Goal: Task Accomplishment & Management: Manage account settings

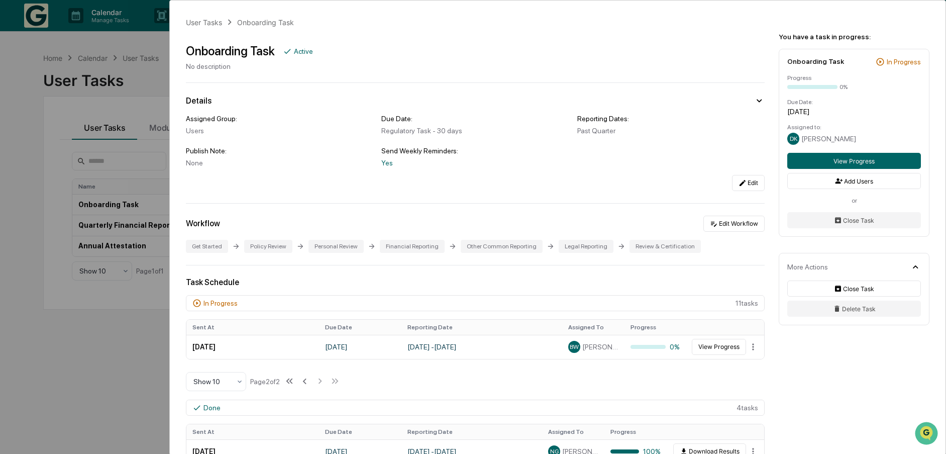
click at [125, 339] on div "User Tasks Onboarding Task Onboarding Task Active No description Details Assign…" at bounding box center [473, 227] width 946 height 454
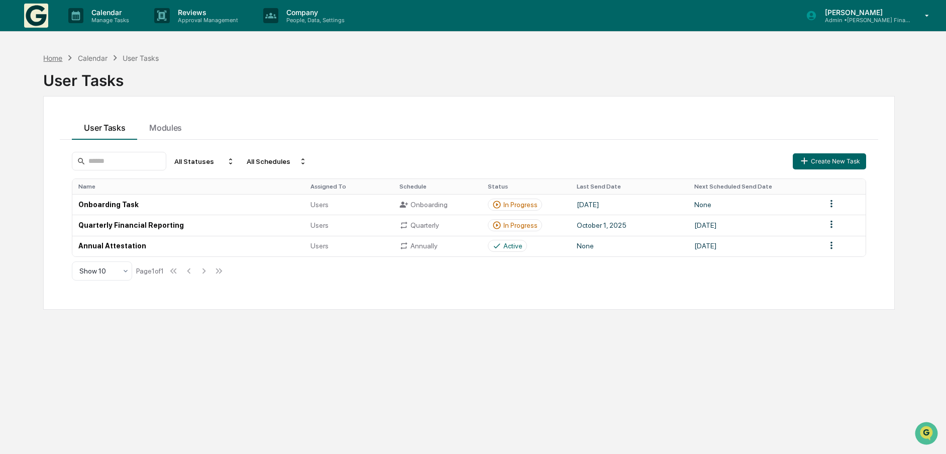
click at [47, 56] on div "Home" at bounding box center [52, 58] width 19 height 9
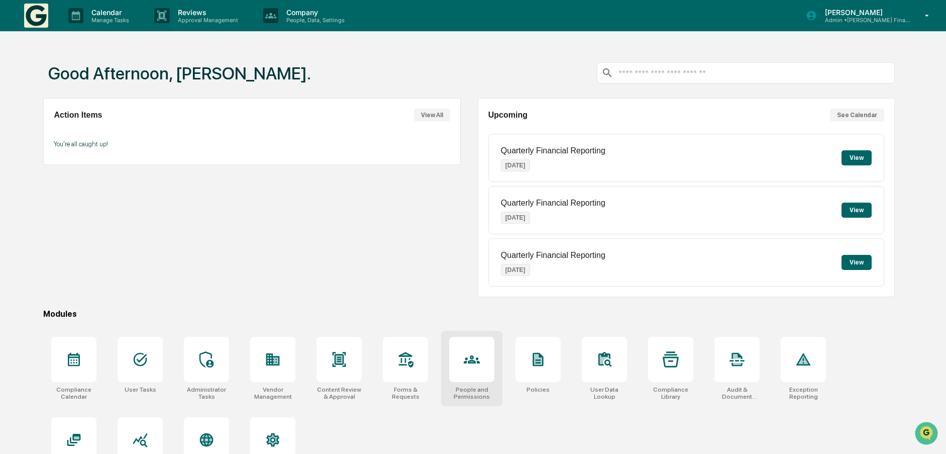
click at [480, 360] on icon at bounding box center [472, 359] width 16 height 16
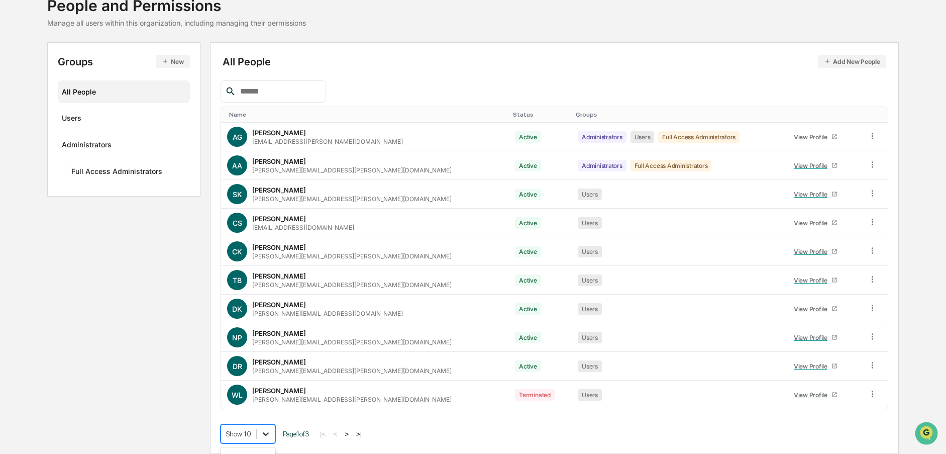
scroll to position [149, 0]
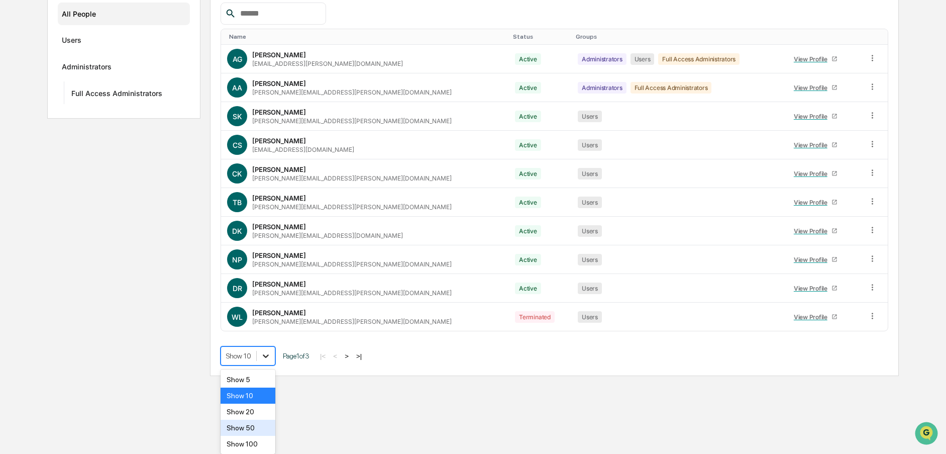
click at [269, 376] on body "Calendar Manage Tasks Reviews Approval Management Company People, Data, Setting…" at bounding box center [473, 113] width 946 height 525
click at [256, 446] on div "Show 100" at bounding box center [248, 444] width 55 height 16
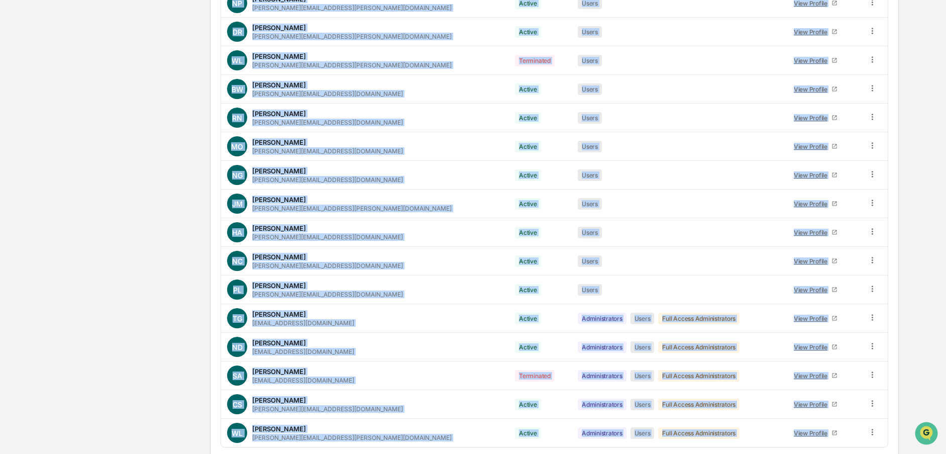
scroll to position [443, 0]
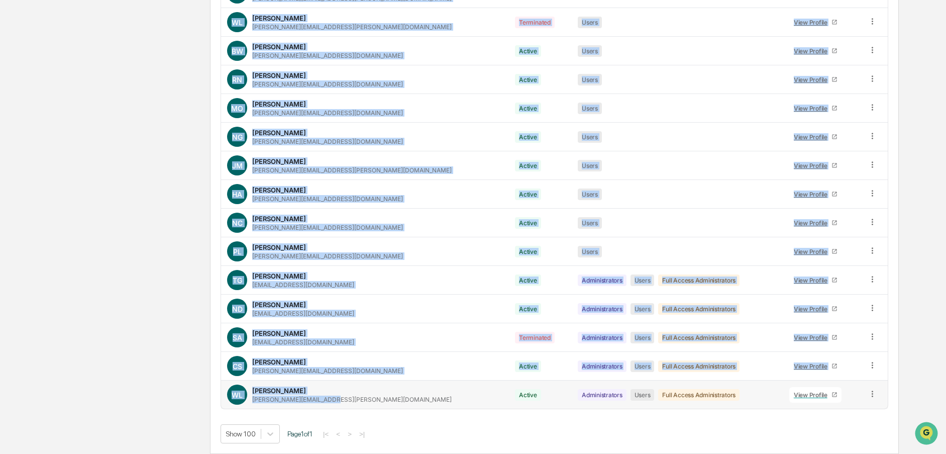
drag, startPoint x: 253, startPoint y: 202, endPoint x: 371, endPoint y: 398, distance: 228.8
click at [371, 398] on tbody "AG Arthur Goetchius art.goetchius@wsaccess.com Active Administrators Users Full…" at bounding box center [554, 79] width 667 height 658
copy tbody "Arthur Goetchius art.goetchius@wsaccess.com Active Administrators Users Full Ac…"
drag, startPoint x: 50, startPoint y: 238, endPoint x: 78, endPoint y: 154, distance: 88.0
click at [50, 235] on div "Groups New All People Users Administrators Full Access Administrators All Peopl…" at bounding box center [473, 62] width 852 height 784
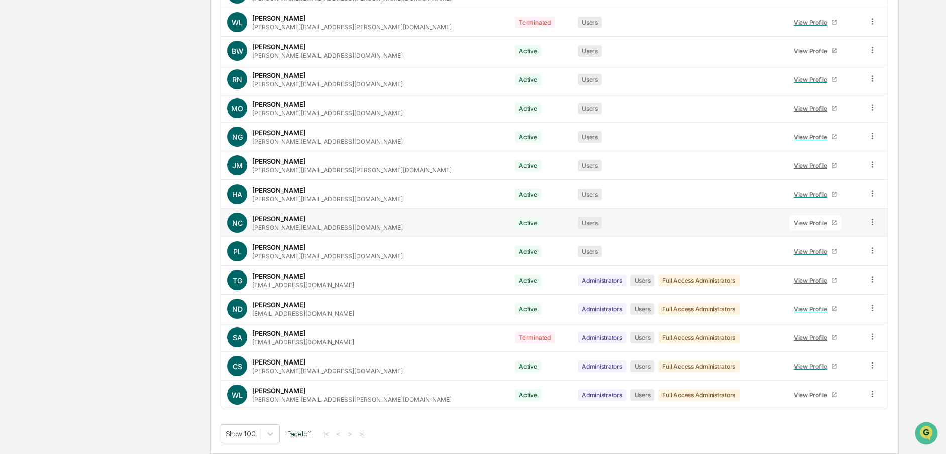
click at [794, 222] on div "View Profile" at bounding box center [813, 223] width 38 height 8
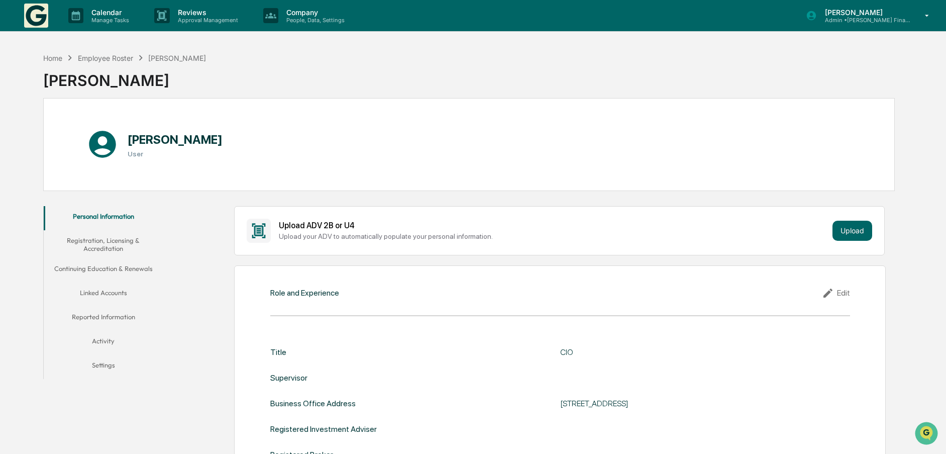
click at [101, 216] on button "Personal Information" at bounding box center [103, 218] width 119 height 24
click at [95, 365] on button "Settings" at bounding box center [103, 367] width 119 height 24
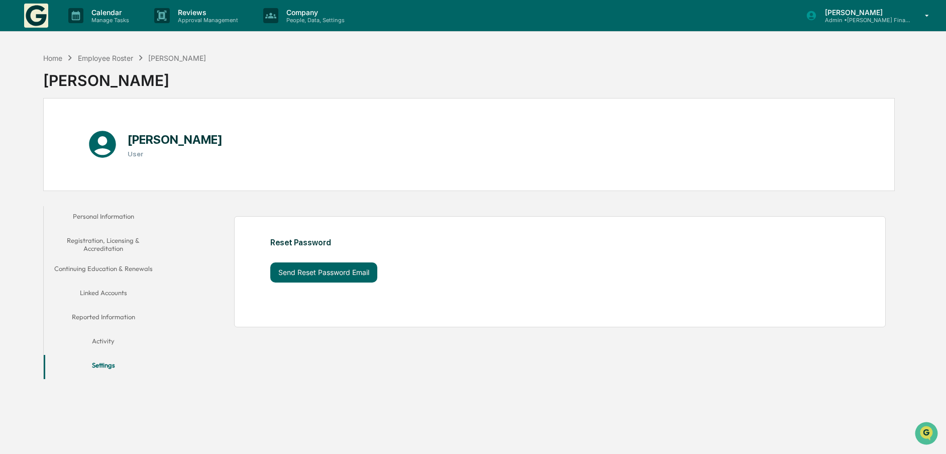
click at [101, 339] on button "Activity" at bounding box center [103, 343] width 119 height 24
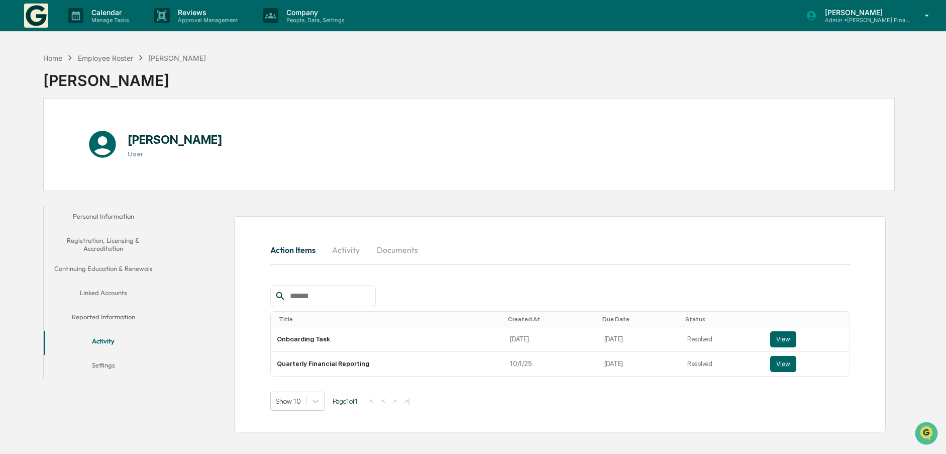
click at [109, 291] on button "Linked Accounts" at bounding box center [103, 294] width 119 height 24
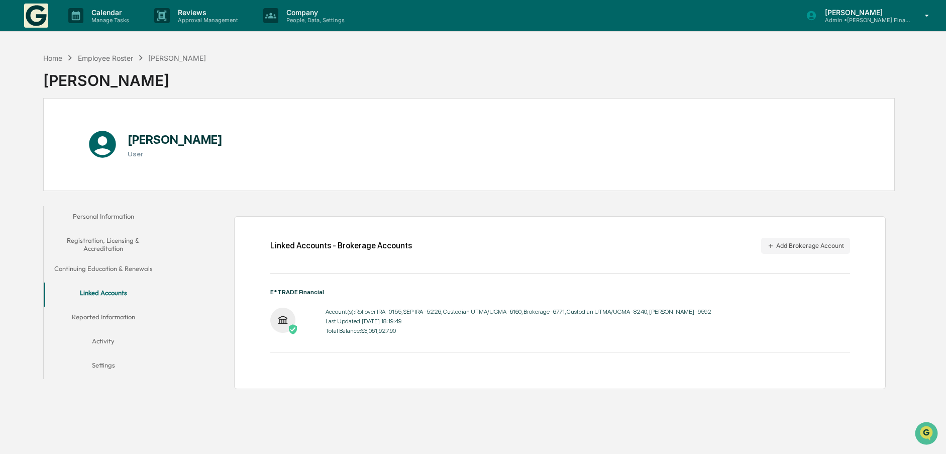
click at [113, 215] on button "Personal Information" at bounding box center [103, 218] width 119 height 24
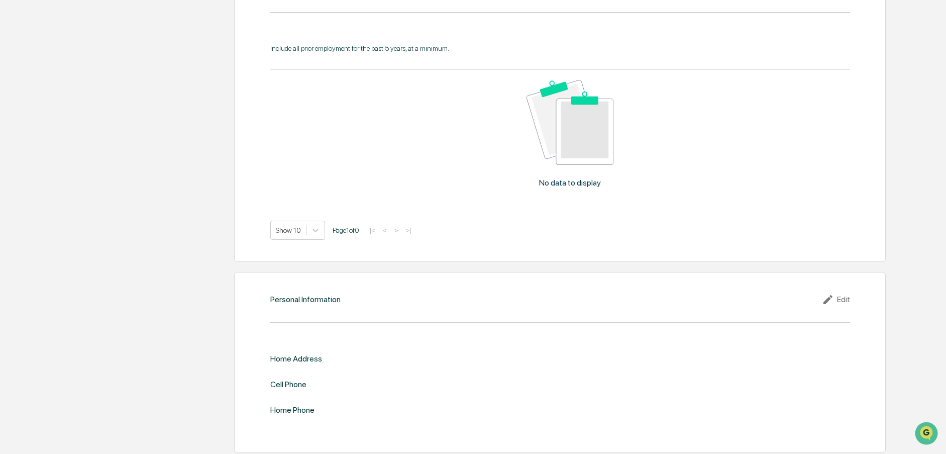
scroll to position [807, 0]
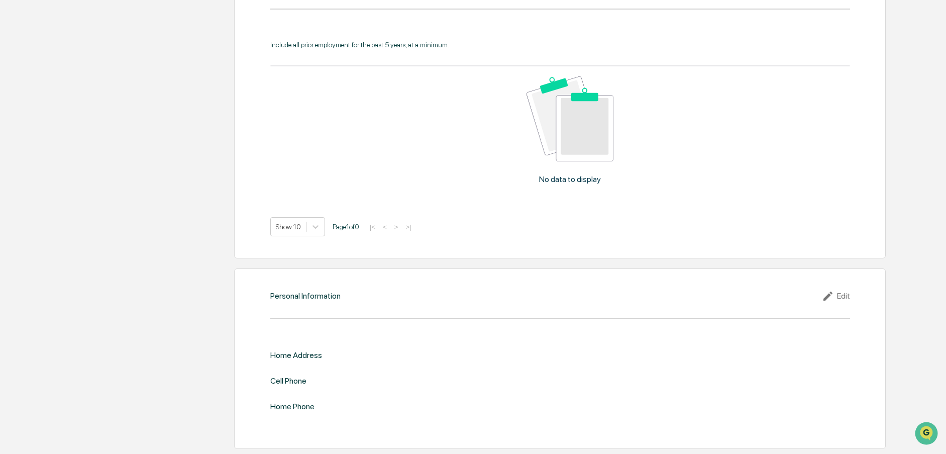
click at [846, 296] on div "Edit" at bounding box center [836, 296] width 28 height 12
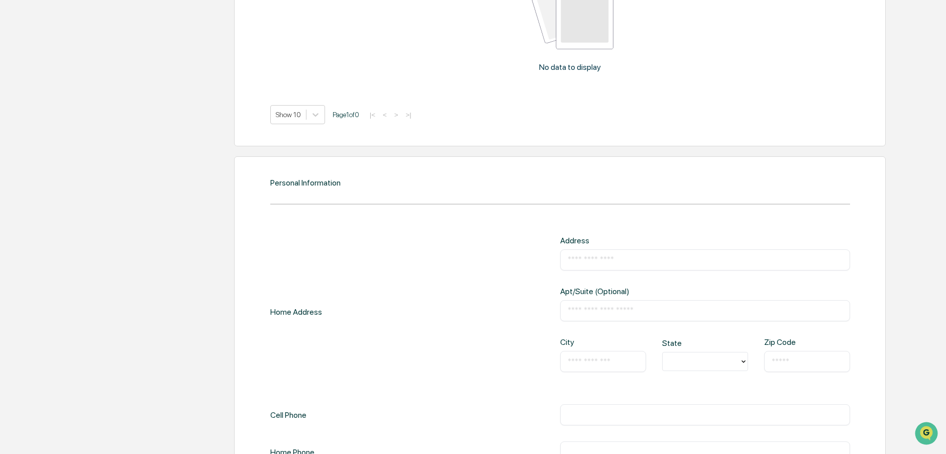
scroll to position [991, 0]
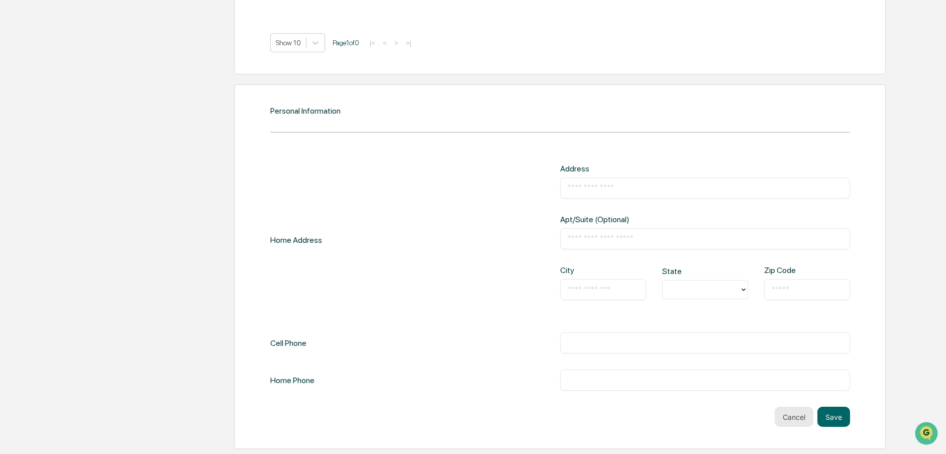
click at [778, 419] on button "Cancel" at bounding box center [794, 416] width 39 height 20
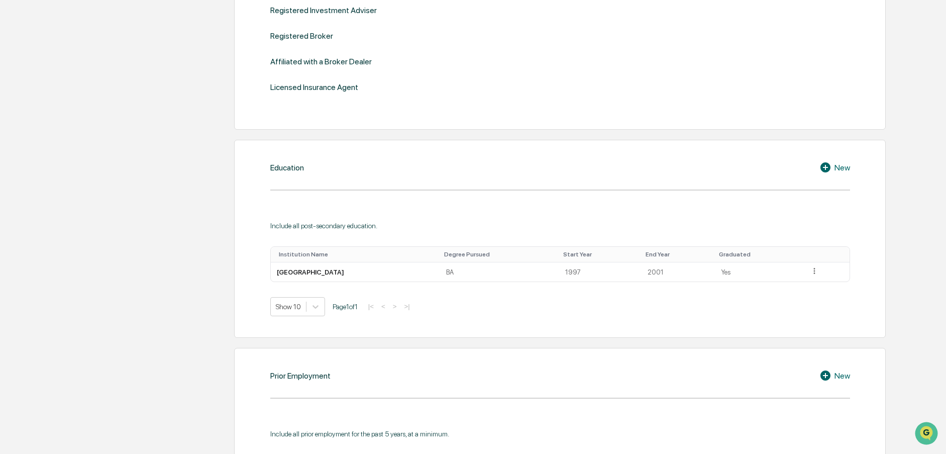
scroll to position [703, 0]
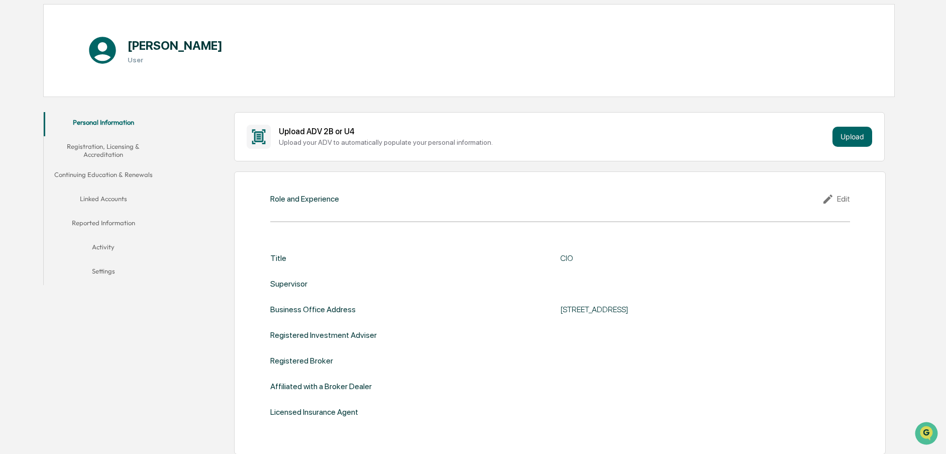
scroll to position [0, 0]
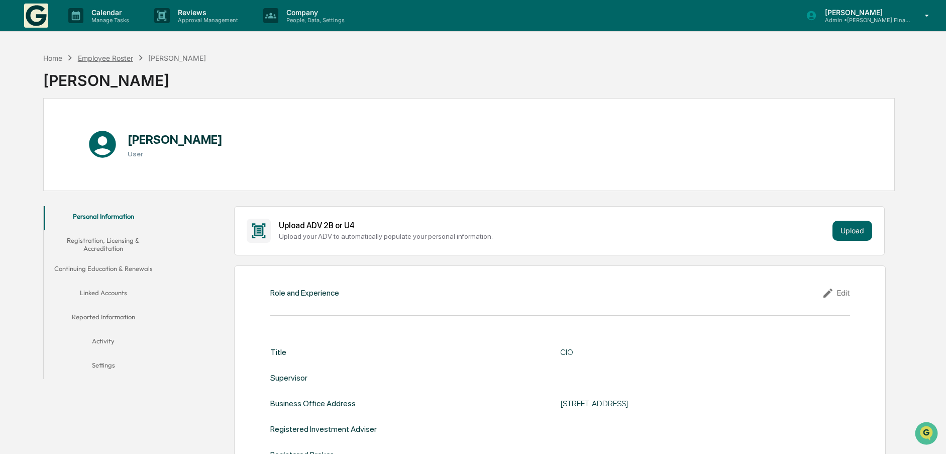
click at [102, 57] on div "Employee Roster" at bounding box center [105, 58] width 55 height 9
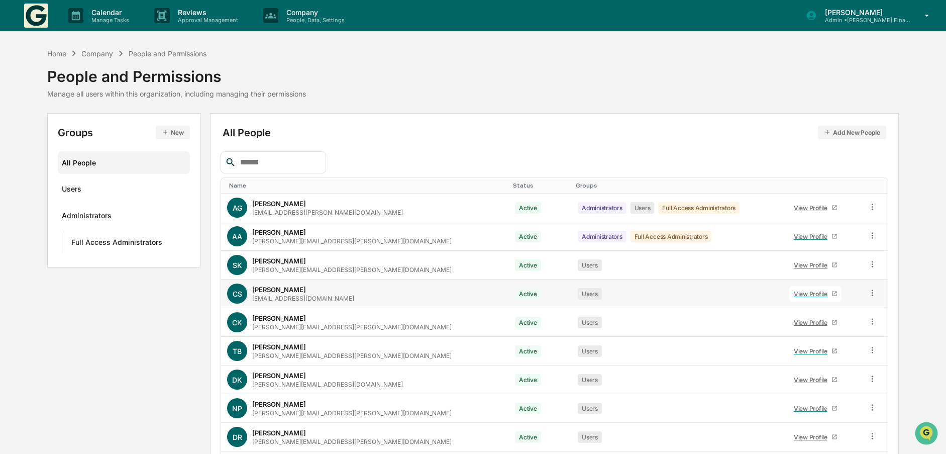
click at [872, 292] on icon at bounding box center [873, 292] width 2 height 6
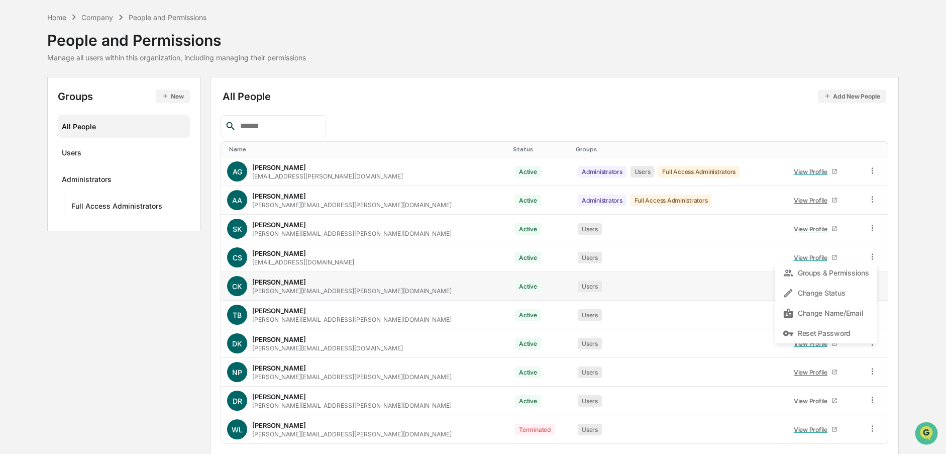
scroll to position [71, 0]
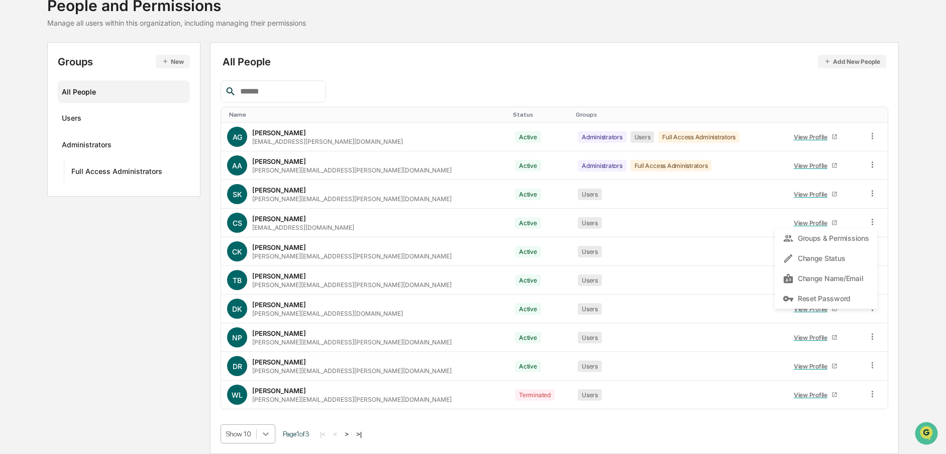
click at [268, 434] on body "Calendar Manage Tasks Reviews Approval Management Company People, Data, Setting…" at bounding box center [473, 191] width 946 height 525
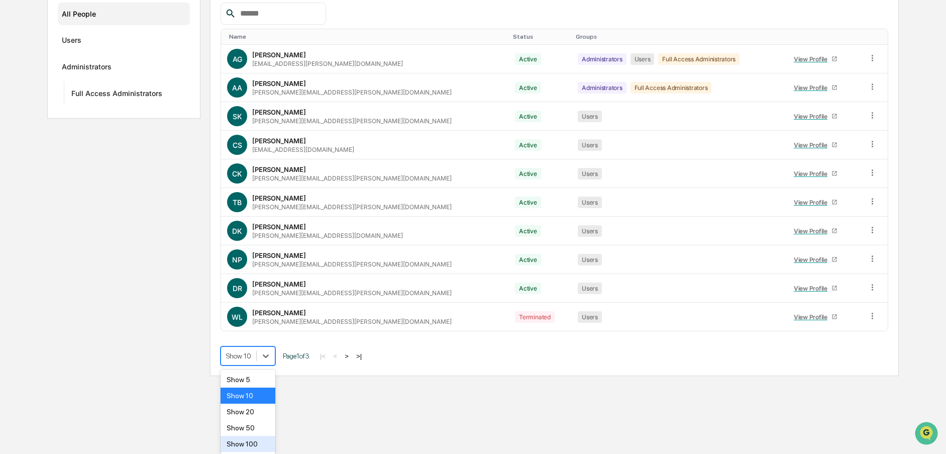
click at [248, 445] on div "Show 100" at bounding box center [248, 444] width 55 height 16
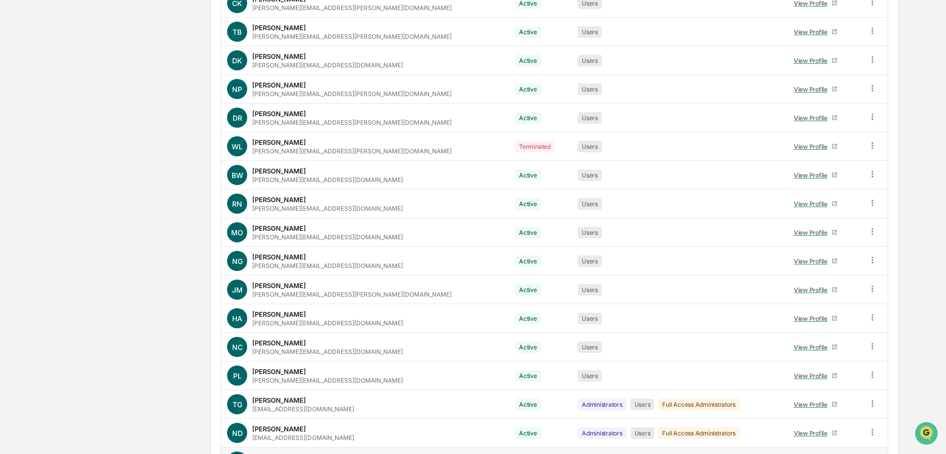
scroll to position [443, 0]
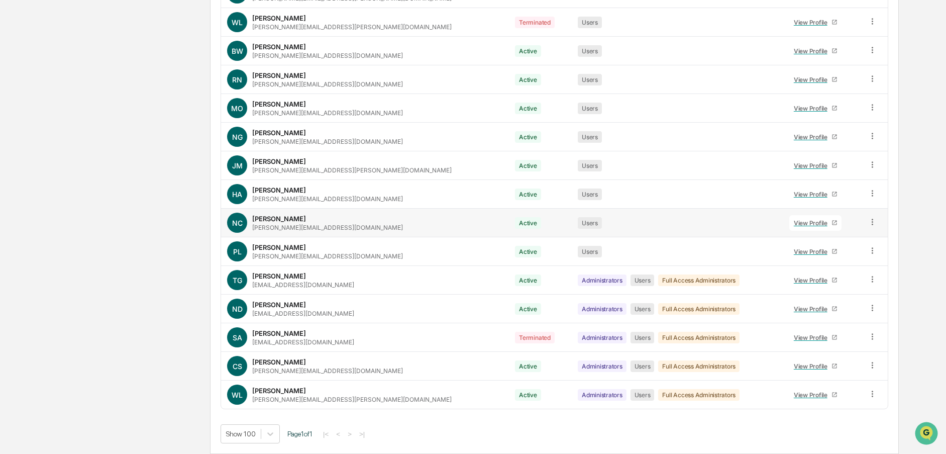
click at [868, 222] on icon at bounding box center [873, 222] width 10 height 10
click at [824, 278] on div "Change Name/Email" at bounding box center [826, 278] width 86 height 12
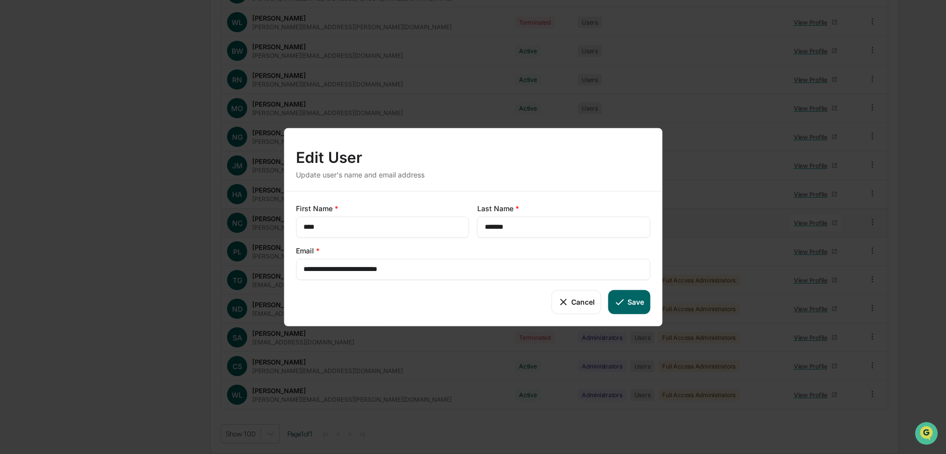
click at [587, 303] on button "Cancel" at bounding box center [577, 301] width 50 height 24
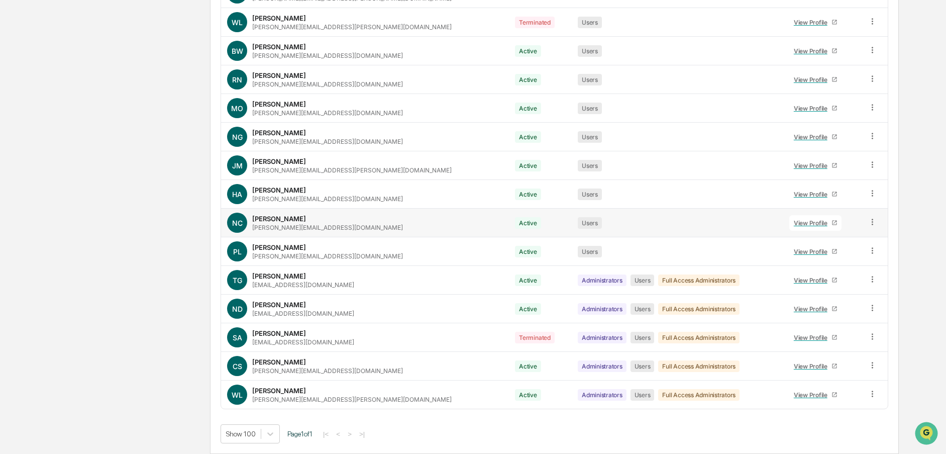
click at [23, 201] on div "Home Company People and Permissions People and Permissions Manage all users wit…" at bounding box center [473, 29] width 946 height 849
